Goal: Information Seeking & Learning: Check status

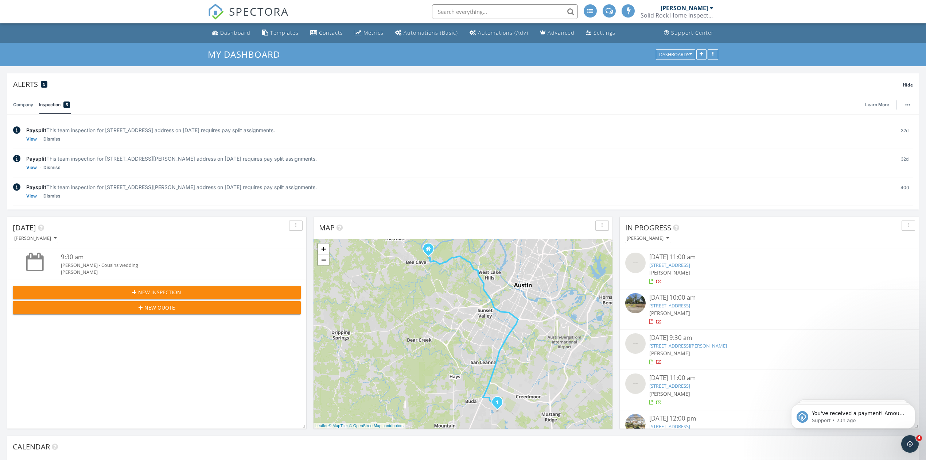
click at [914, 444] on icon "Open Intercom Messenger" at bounding box center [911, 444] width 12 height 12
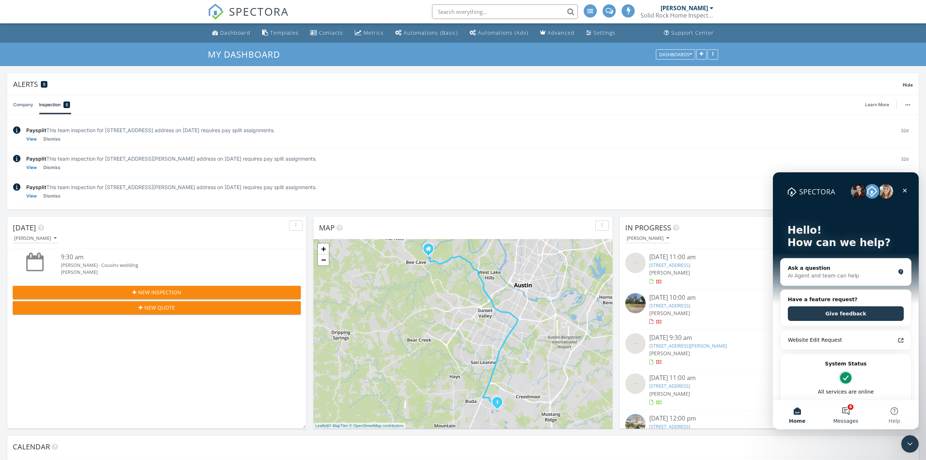
click at [848, 409] on button "4 Messages" at bounding box center [846, 414] width 49 height 29
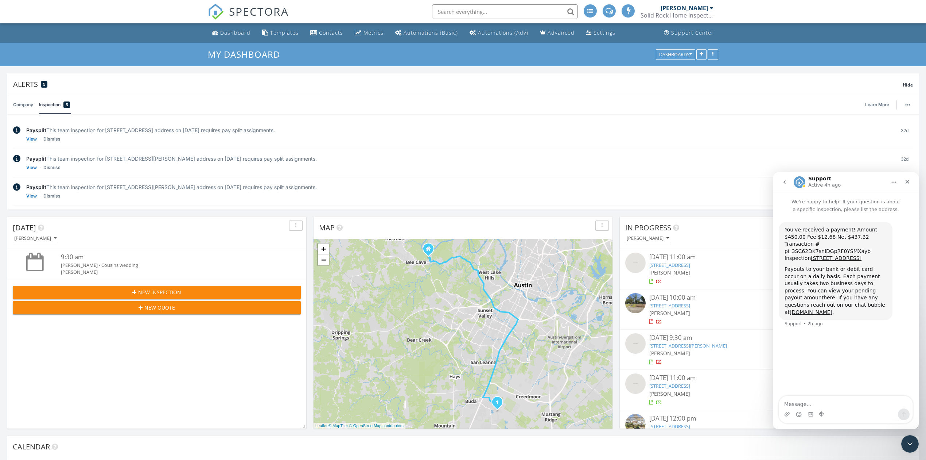
click at [784, 182] on icon "go back" at bounding box center [785, 182] width 6 height 6
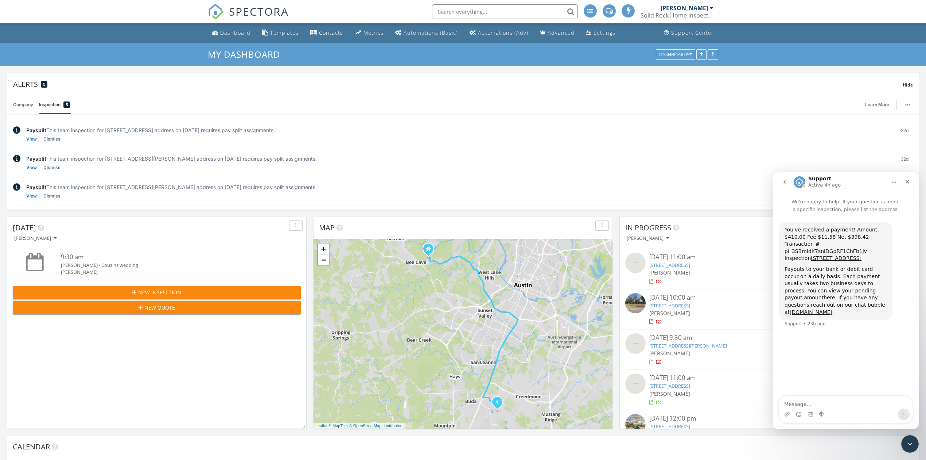
click at [788, 184] on button "go back" at bounding box center [785, 182] width 14 height 14
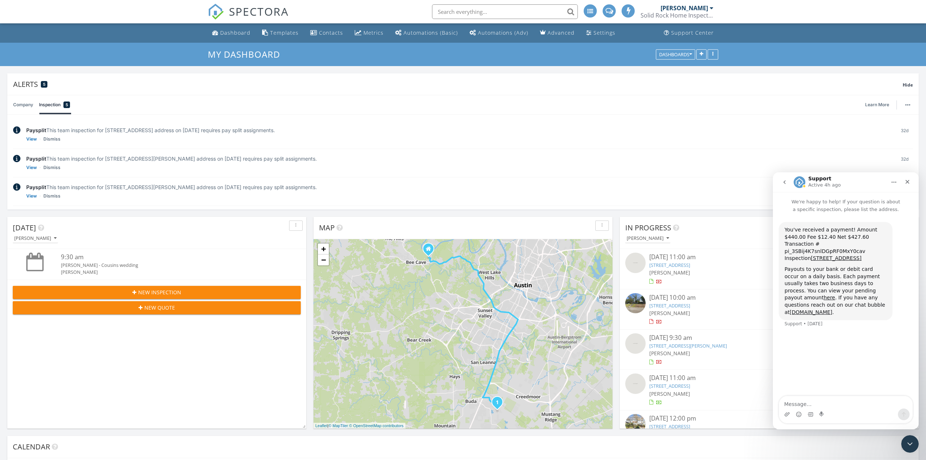
click at [789, 181] on button "go back" at bounding box center [785, 182] width 14 height 14
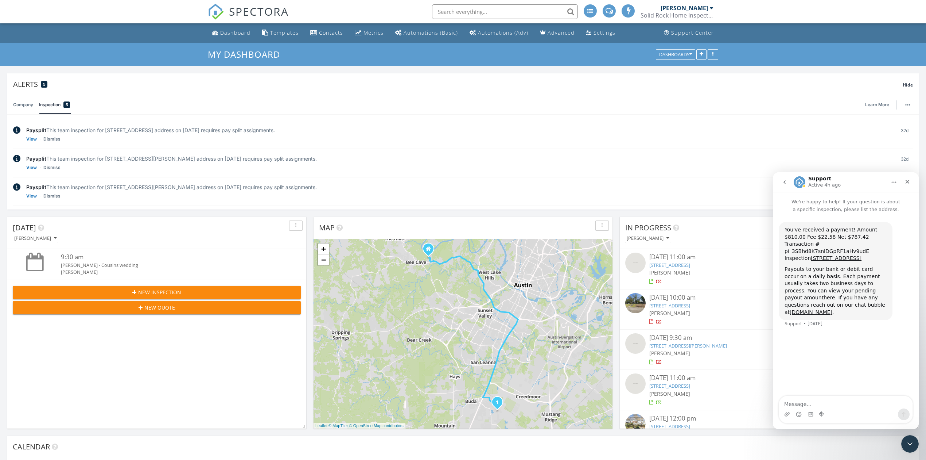
click at [787, 184] on icon "go back" at bounding box center [785, 182] width 6 height 6
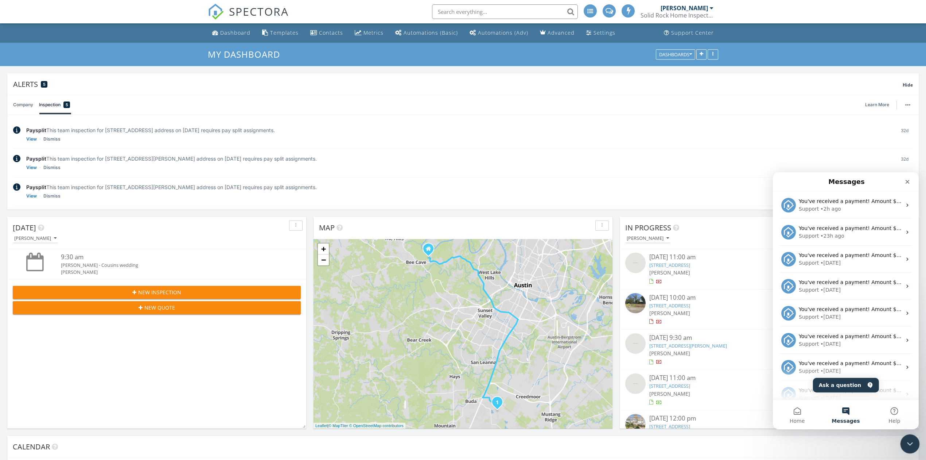
click at [910, 438] on icon "Close Intercom Messenger" at bounding box center [909, 442] width 9 height 9
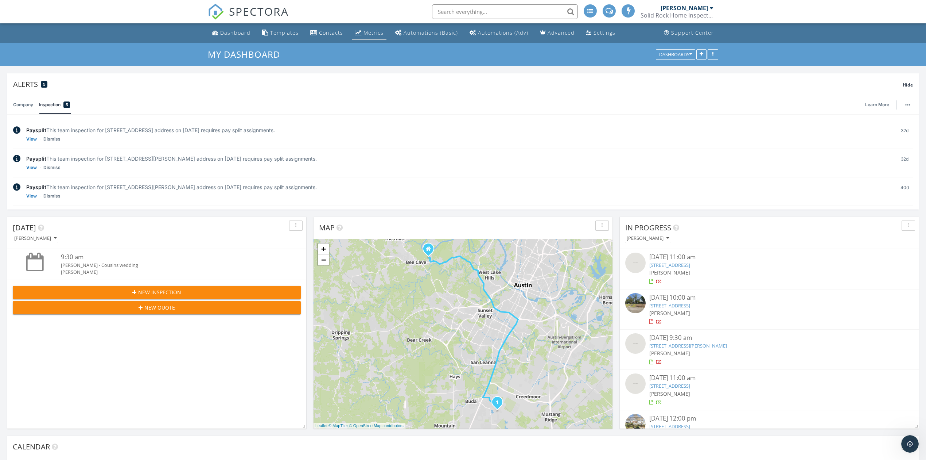
click at [372, 33] on div "Metrics" at bounding box center [374, 32] width 20 height 7
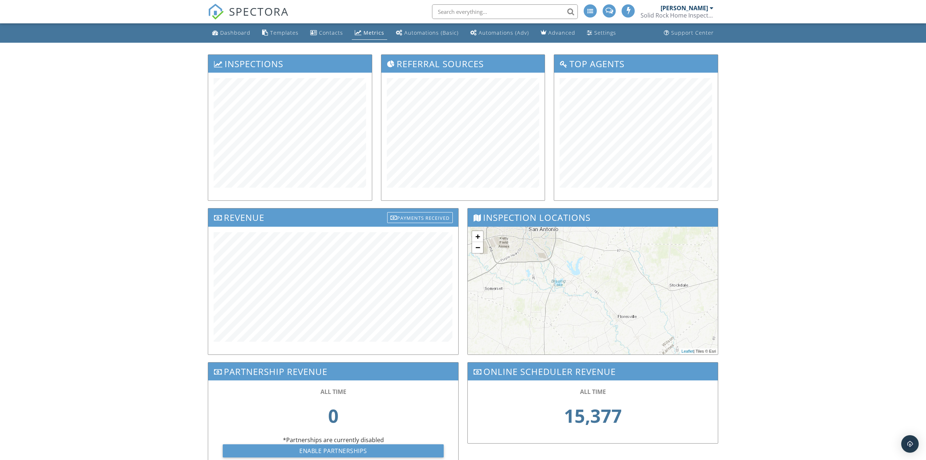
click at [260, 15] on span "SPECTORA" at bounding box center [259, 11] width 60 height 15
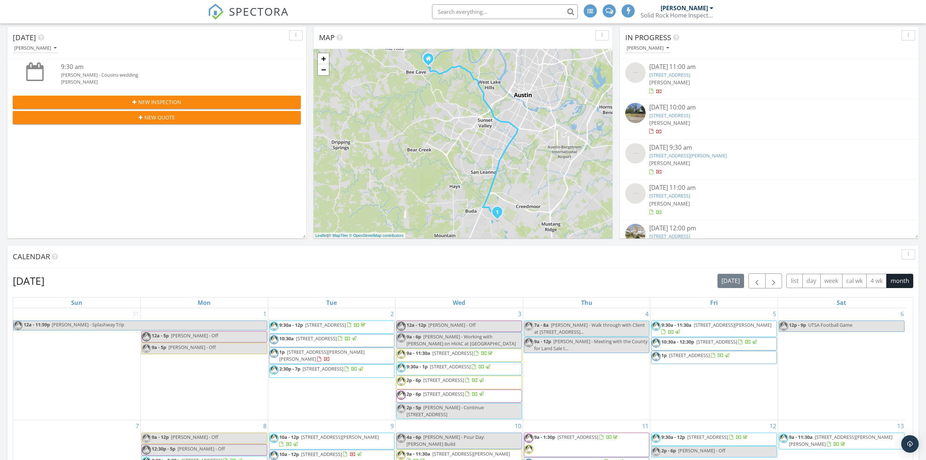
scroll to position [146, 0]
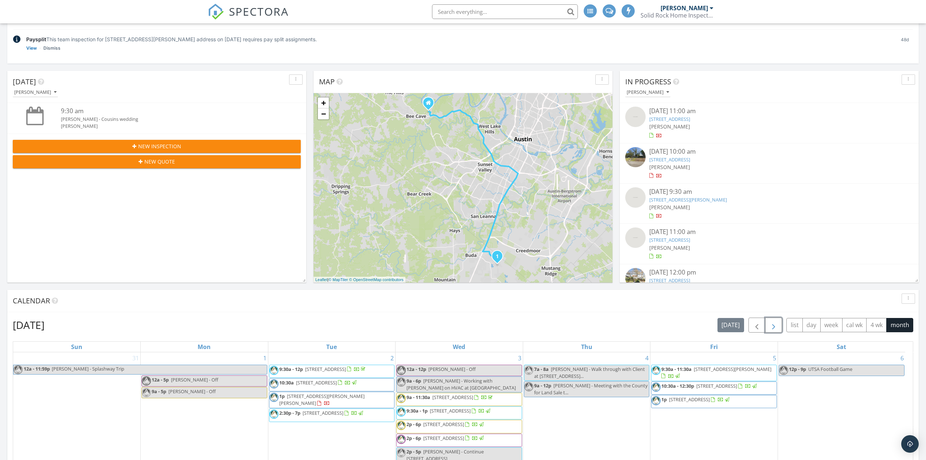
click at [778, 328] on button "button" at bounding box center [774, 324] width 17 height 15
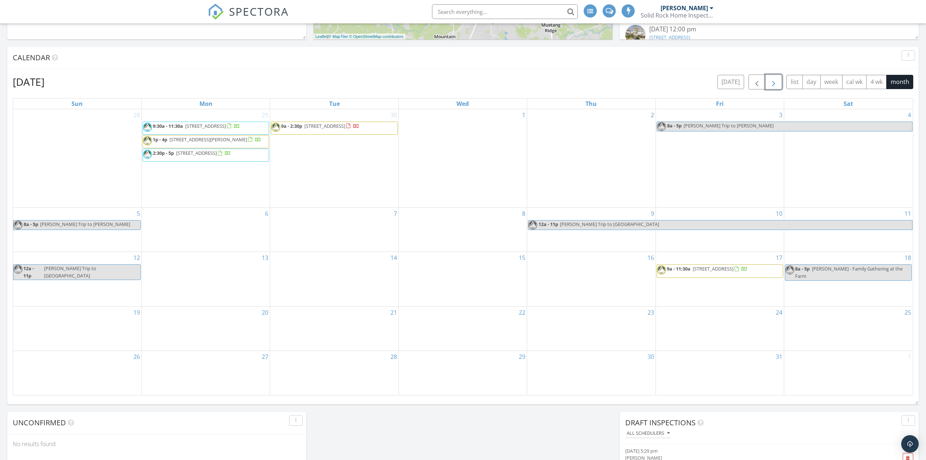
scroll to position [438, 0]
